Goal: Transaction & Acquisition: Purchase product/service

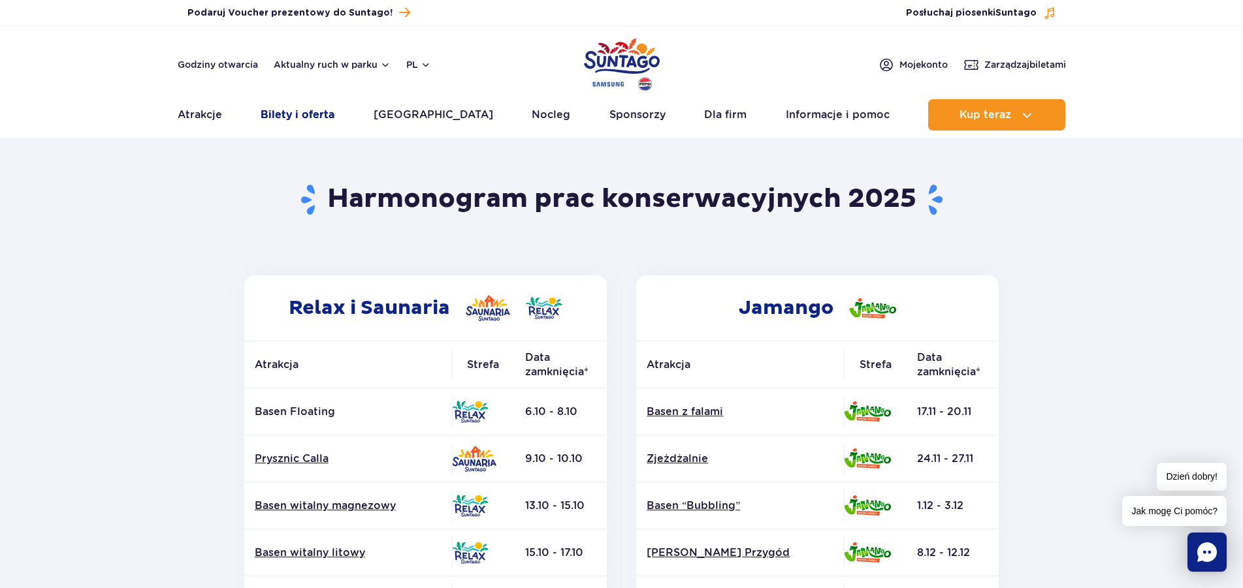
click at [306, 109] on link "Bilety i oferta" at bounding box center [298, 114] width 74 height 31
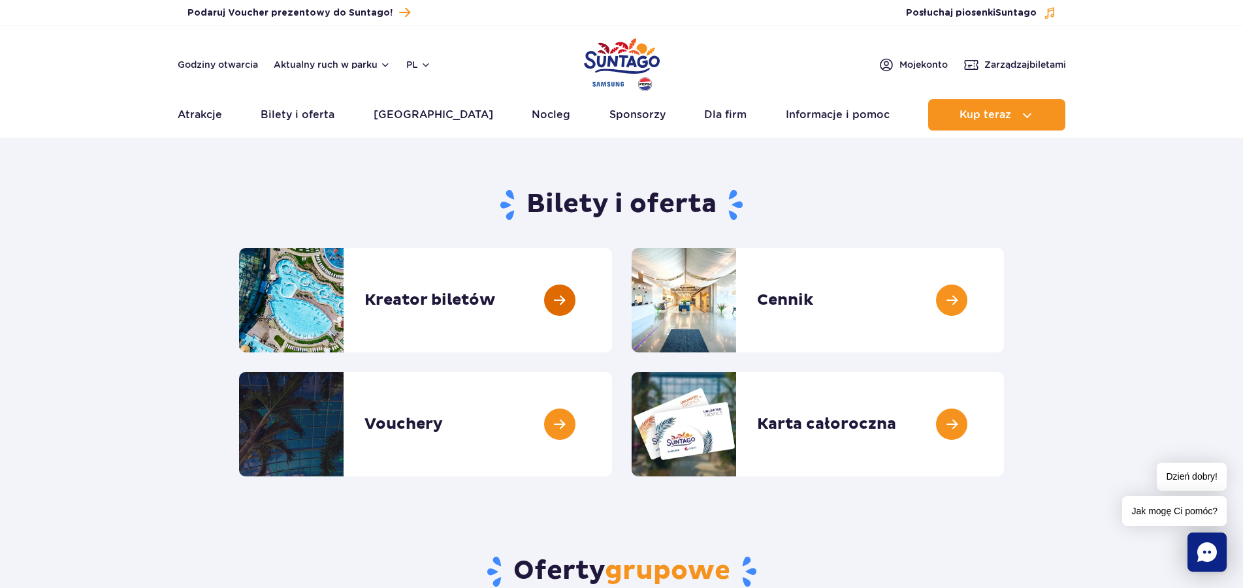
click at [612, 302] on link at bounding box center [612, 300] width 0 height 104
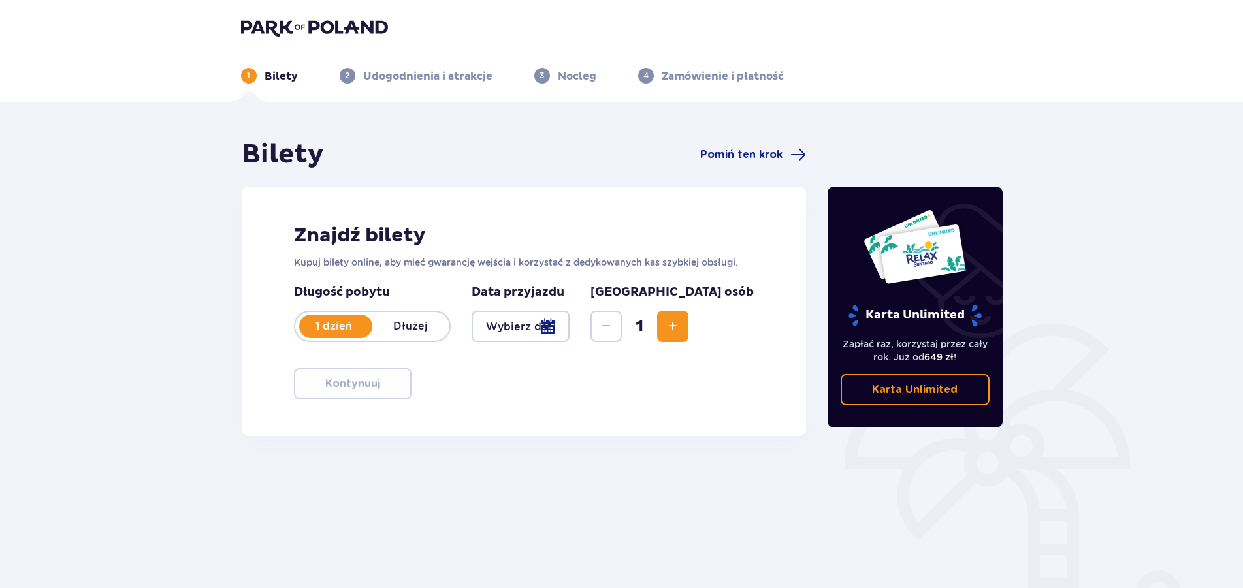
click at [564, 328] on div at bounding box center [520, 326] width 99 height 31
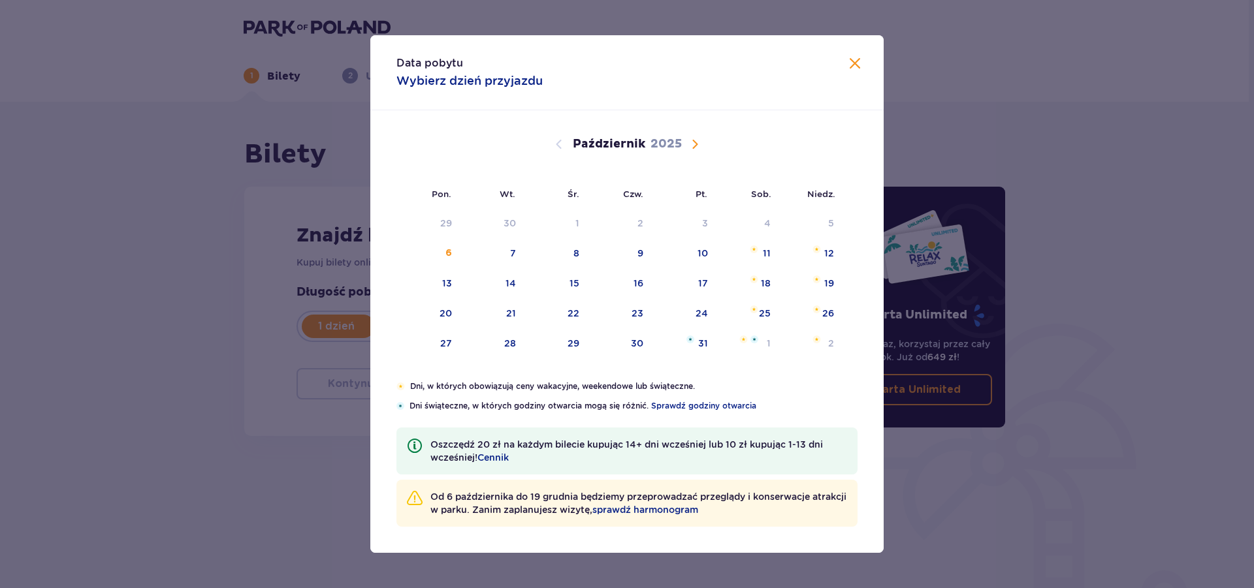
click at [692, 143] on span "Następny miesiąc" at bounding box center [695, 144] width 16 height 16
click at [696, 143] on span "Następny miesiąc" at bounding box center [695, 144] width 16 height 16
click at [692, 144] on span "Następny miesiąc" at bounding box center [695, 144] width 16 height 16
click at [575, 281] on div "11" at bounding box center [575, 283] width 8 height 13
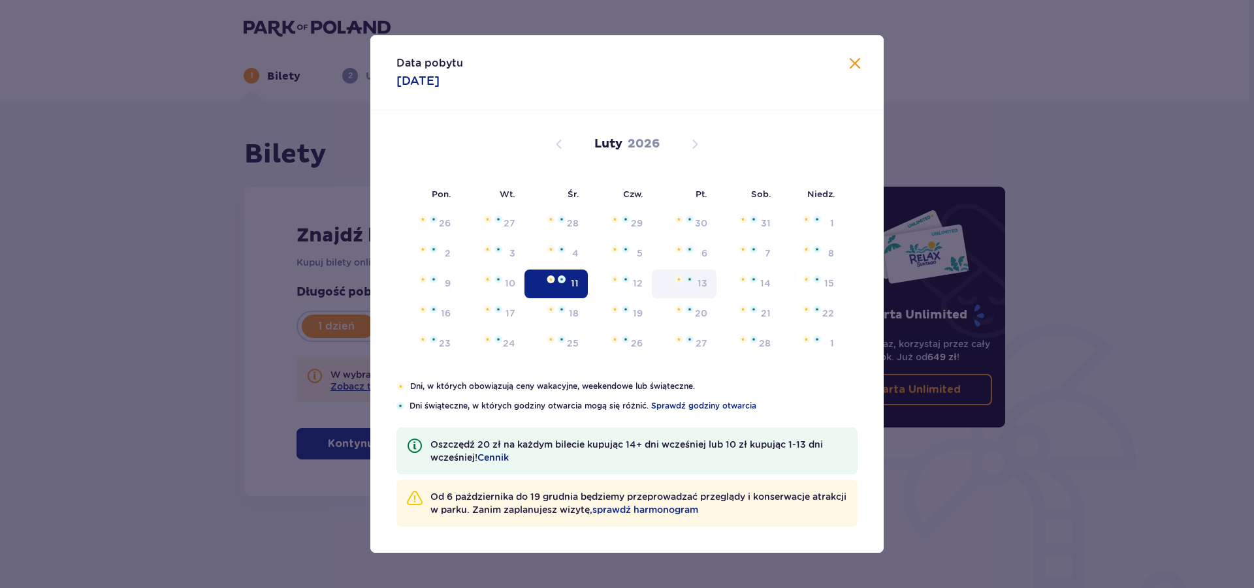
type input "11.02.26"
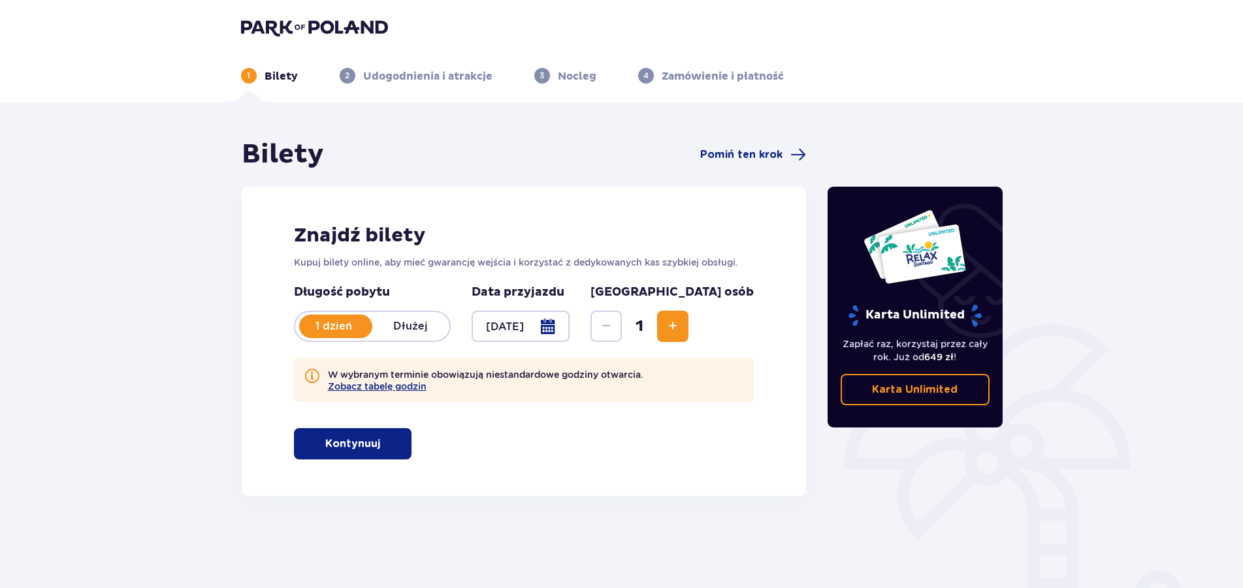
click at [337, 445] on p "Kontynuuj" at bounding box center [352, 444] width 55 height 14
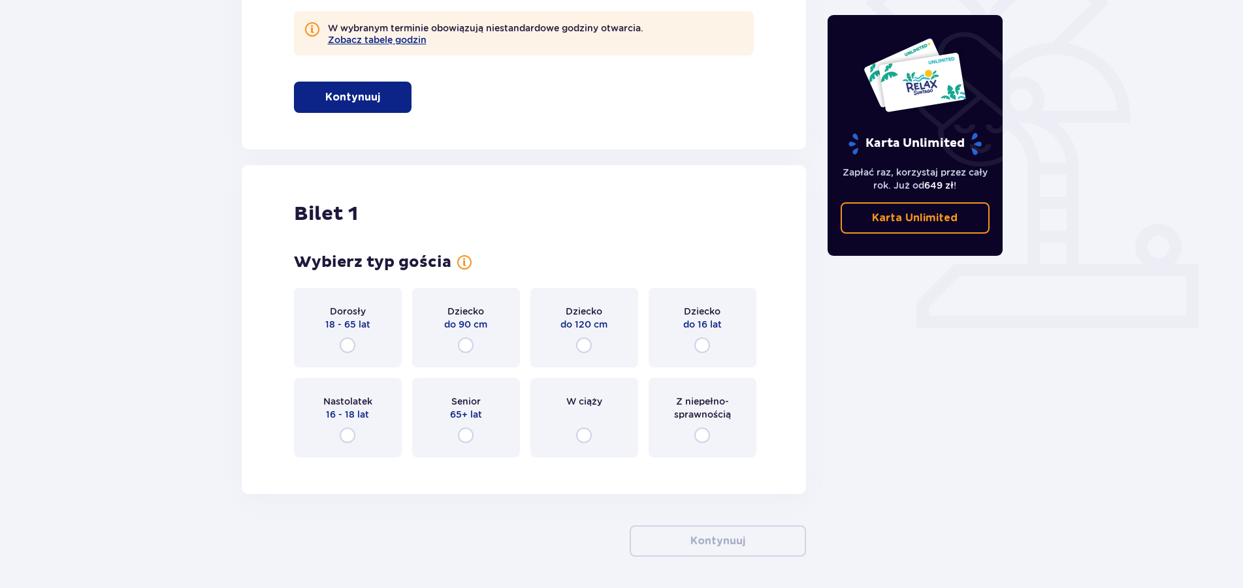
scroll to position [394, 0]
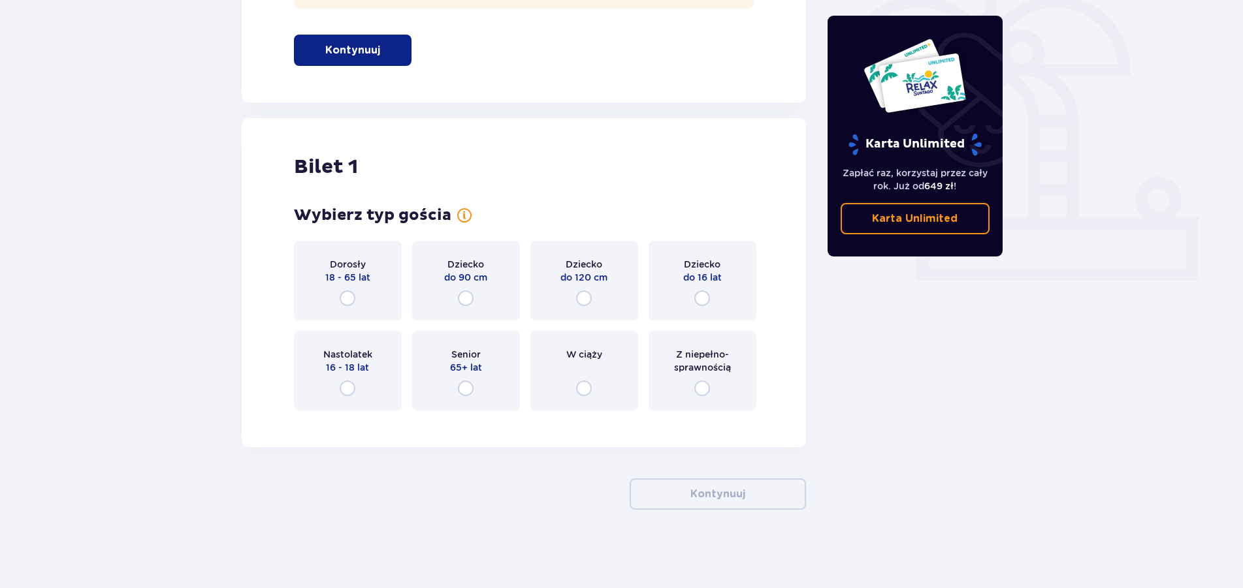
click at [349, 299] on input "radio" at bounding box center [348, 299] width 16 height 16
radio input "true"
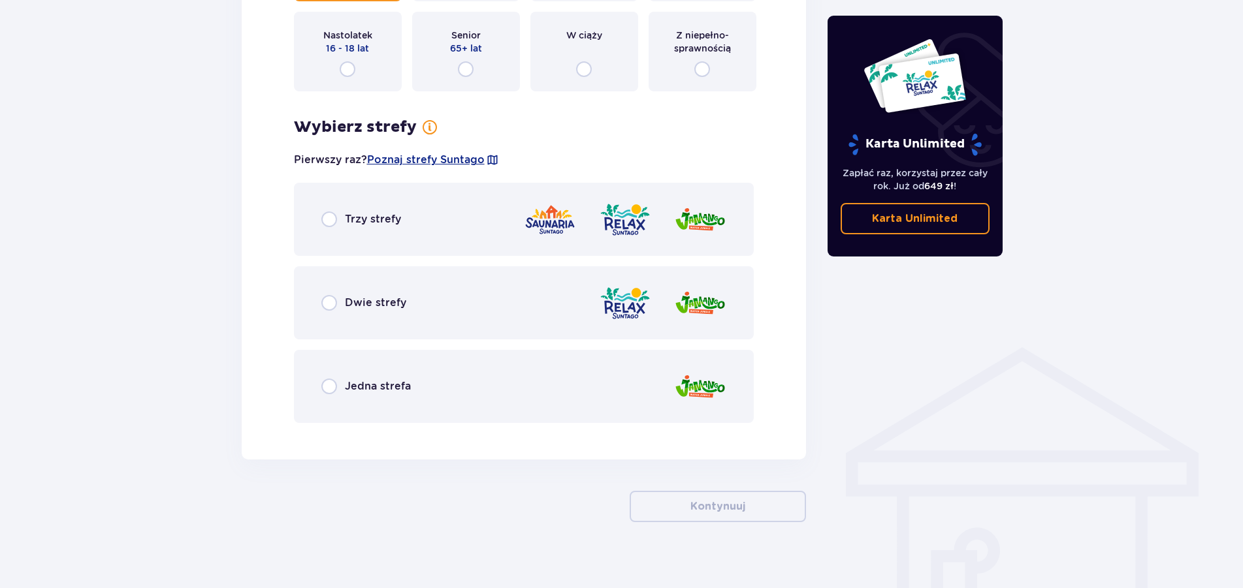
scroll to position [725, 0]
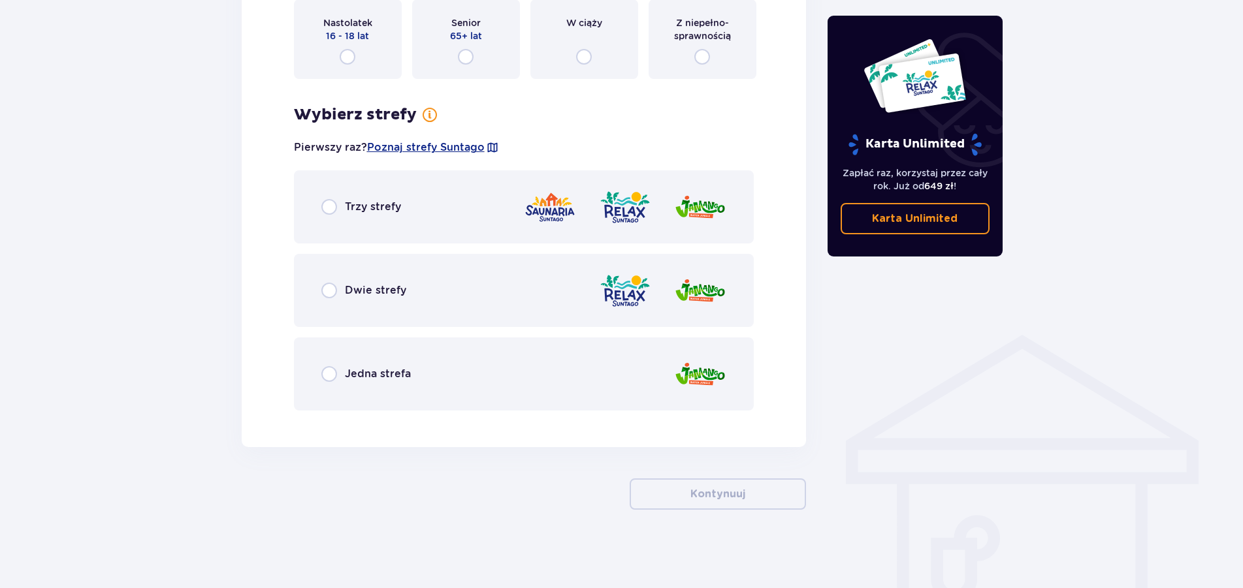
click at [326, 202] on input "radio" at bounding box center [329, 207] width 16 height 16
radio input "true"
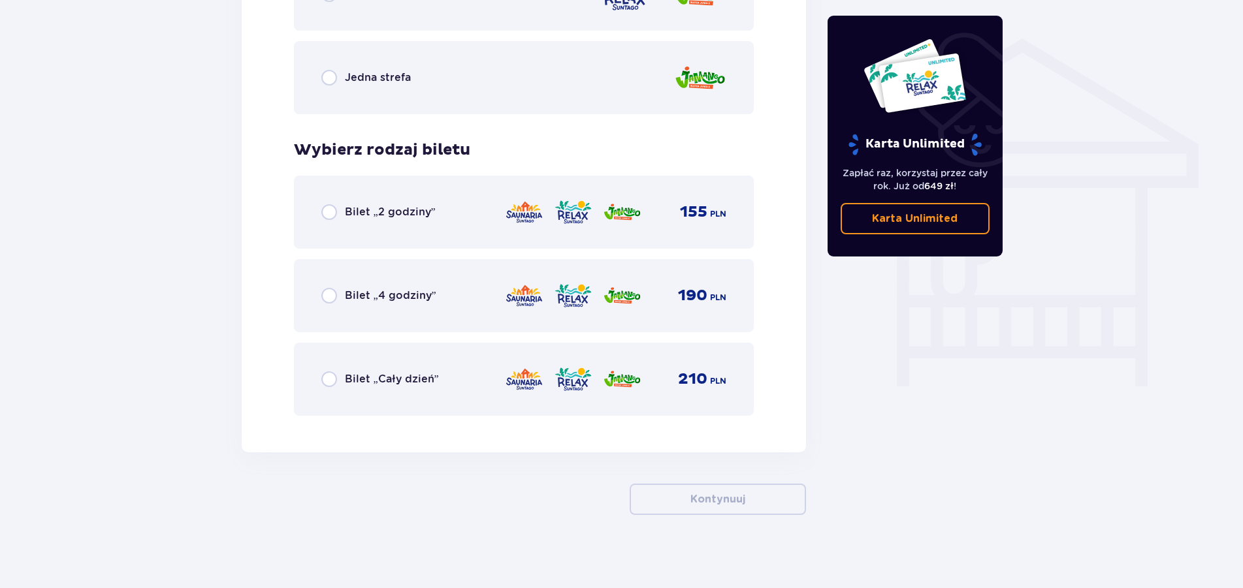
scroll to position [1027, 0]
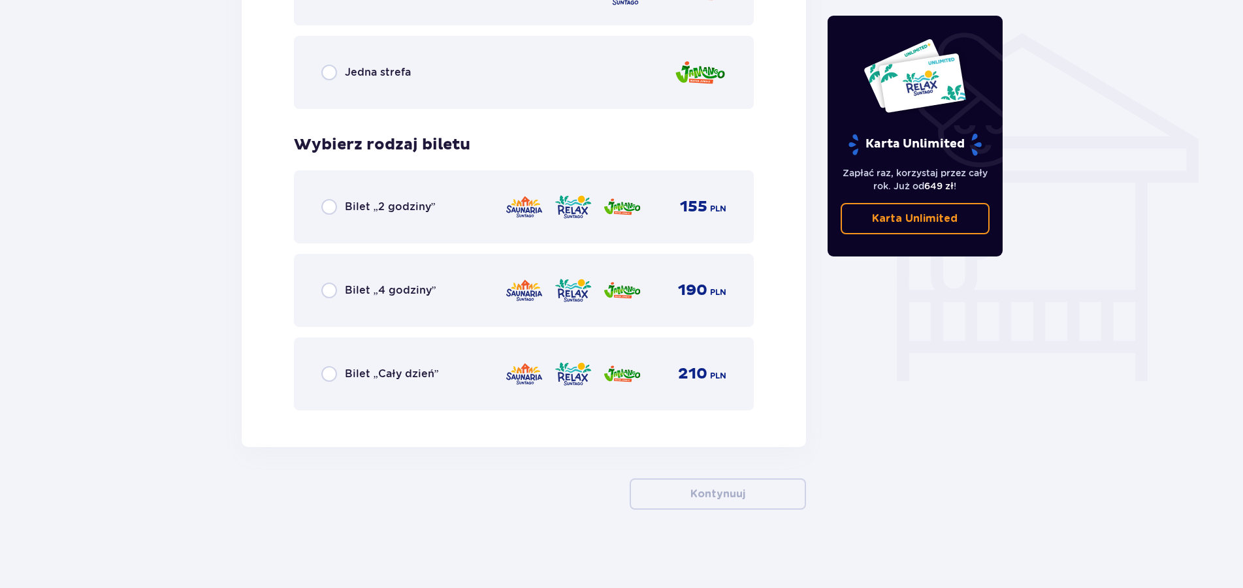
drag, startPoint x: 322, startPoint y: 368, endPoint x: 309, endPoint y: 372, distance: 13.6
click at [322, 368] on input "radio" at bounding box center [329, 374] width 16 height 16
radio input "true"
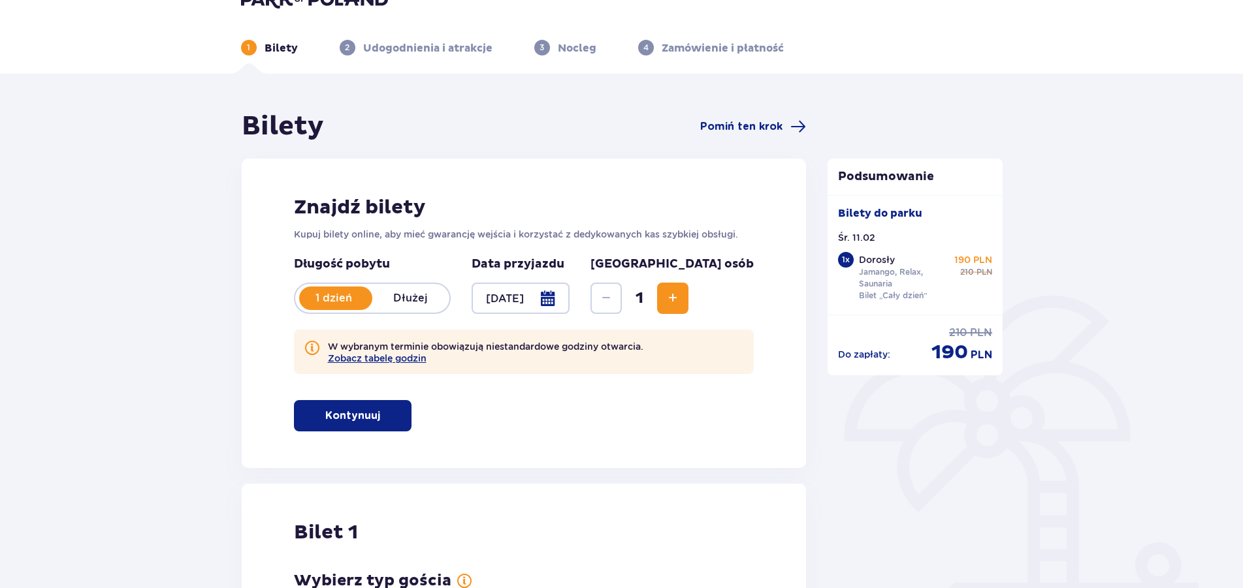
scroll to position [0, 0]
